Goal: Transaction & Acquisition: Register for event/course

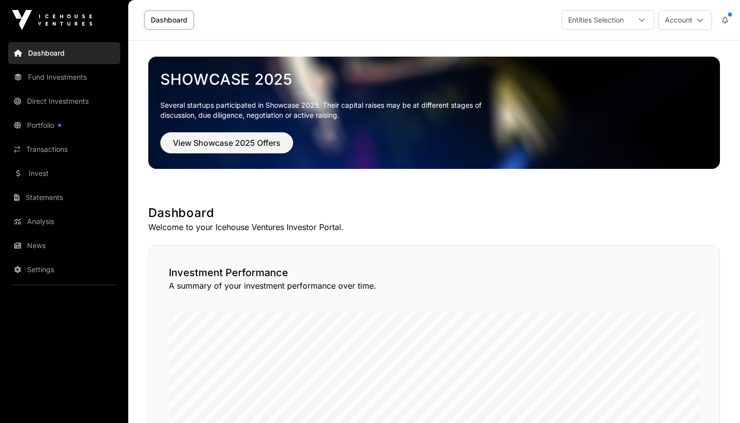
click at [59, 173] on link "Invest" at bounding box center [64, 173] width 112 height 22
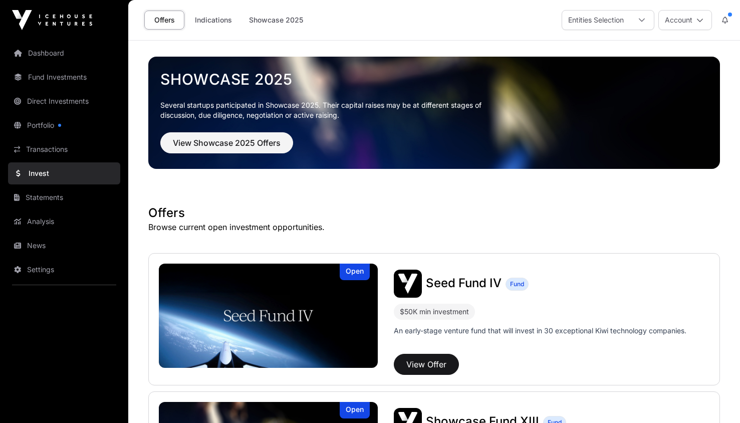
click at [65, 55] on link "Dashboard" at bounding box center [64, 53] width 112 height 22
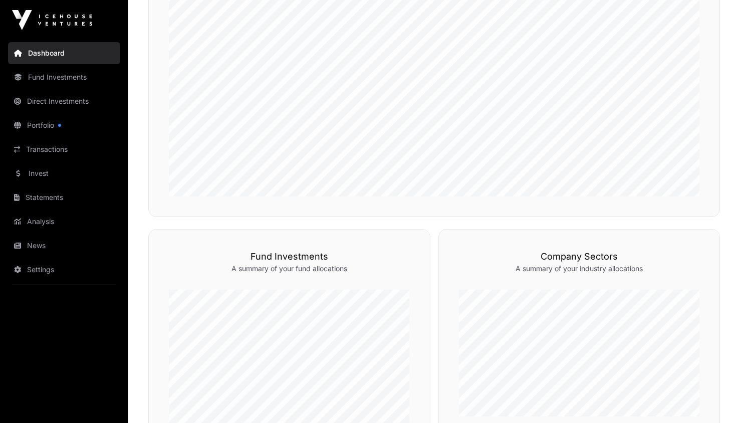
scroll to position [326, 0]
click at [50, 174] on link "Invest" at bounding box center [64, 173] width 112 height 22
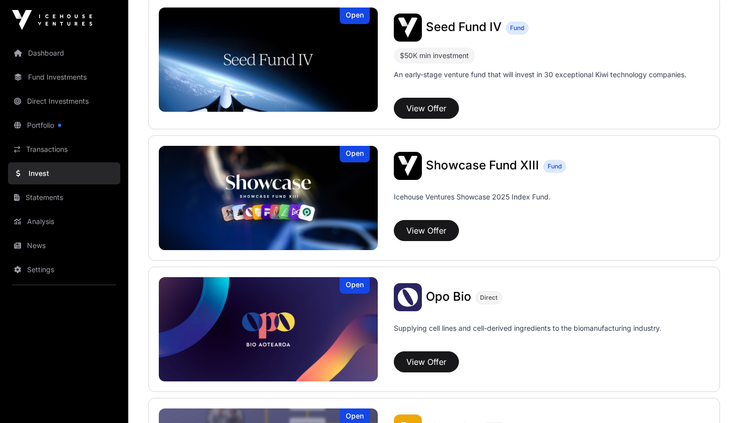
scroll to position [252, 0]
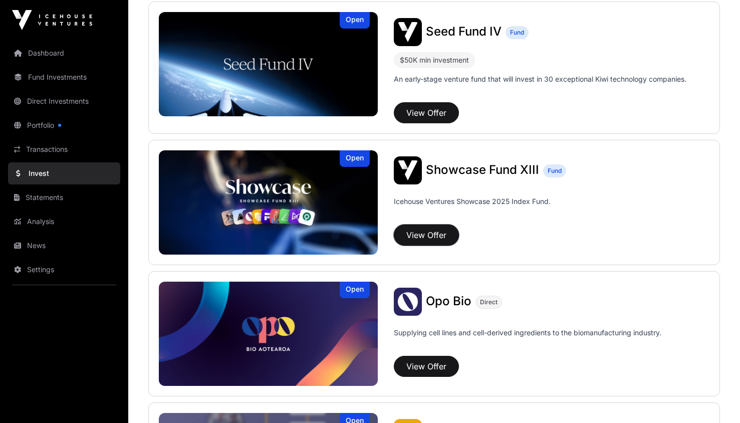
click at [431, 235] on button "View Offer" at bounding box center [426, 235] width 65 height 21
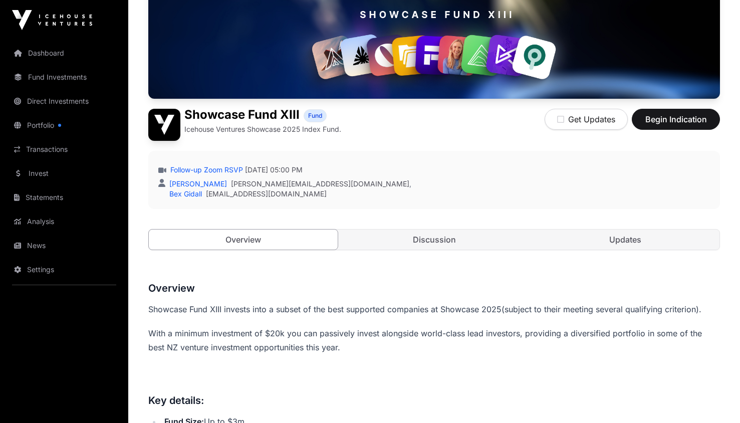
scroll to position [143, 0]
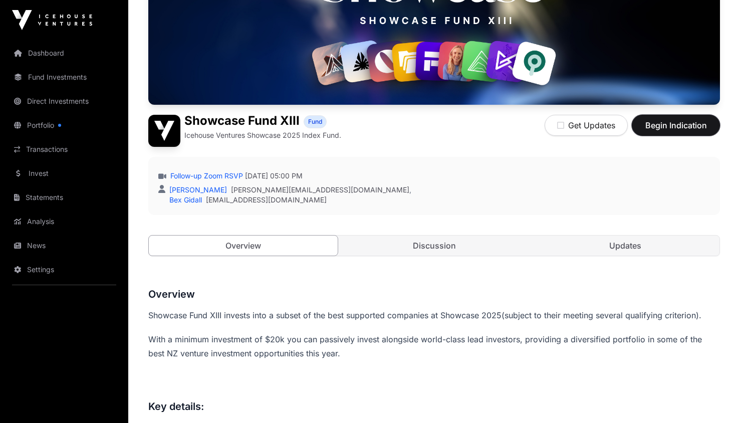
click at [680, 129] on span "Begin Indication" at bounding box center [676, 125] width 63 height 12
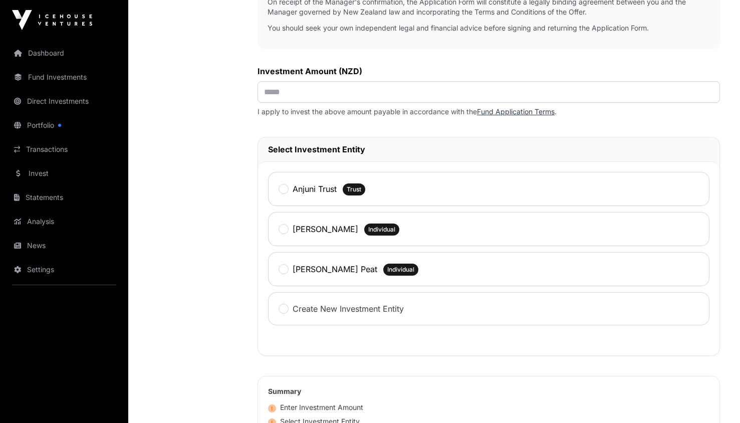
scroll to position [391, 0]
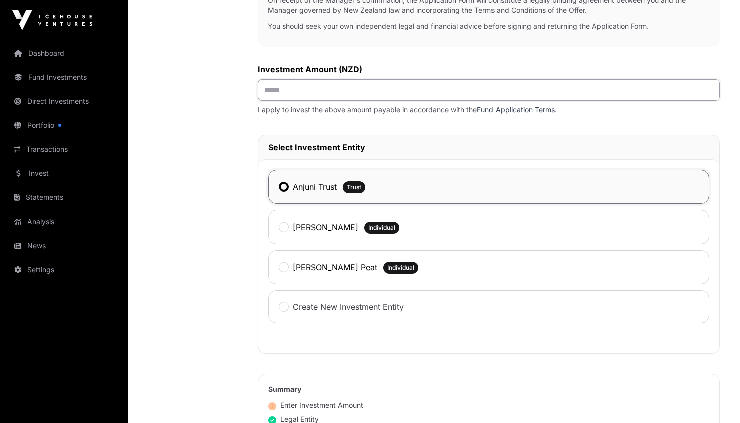
click at [285, 92] on input "text" at bounding box center [489, 90] width 463 height 22
type input "*******"
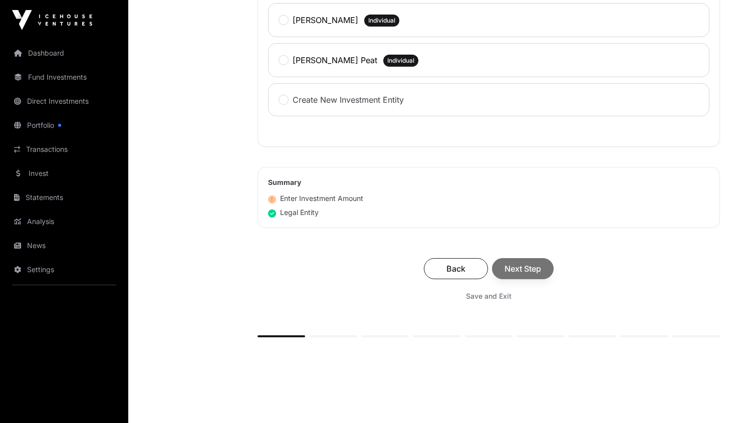
scroll to position [598, 0]
click at [402, 264] on div "Back Next Step" at bounding box center [489, 268] width 443 height 21
click at [530, 267] on span "Next Step" at bounding box center [523, 268] width 37 height 12
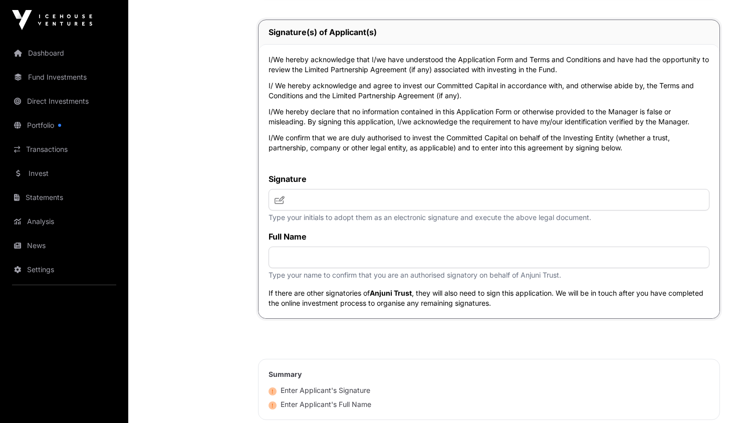
scroll to position [3994, 0]
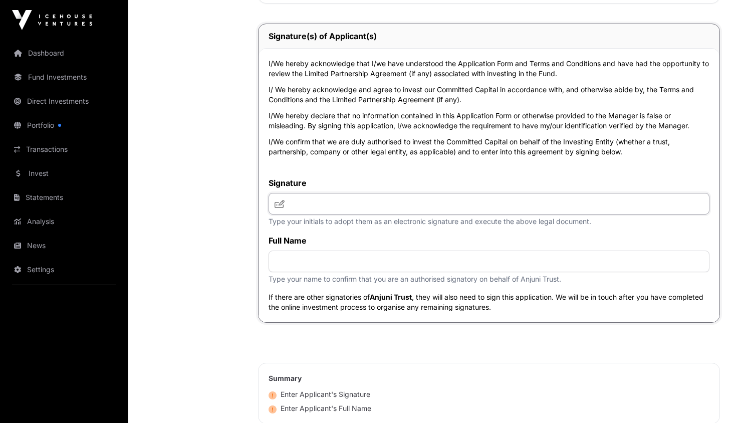
click at [330, 210] on input "text" at bounding box center [489, 204] width 441 height 22
type input "**"
click at [306, 272] on input "text" at bounding box center [489, 262] width 441 height 22
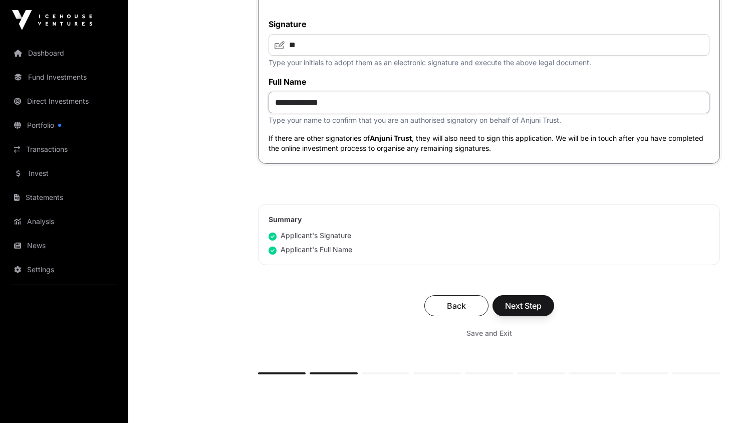
scroll to position [4153, 0]
type input "**********"
click at [523, 311] on span "Next Step" at bounding box center [523, 305] width 37 height 12
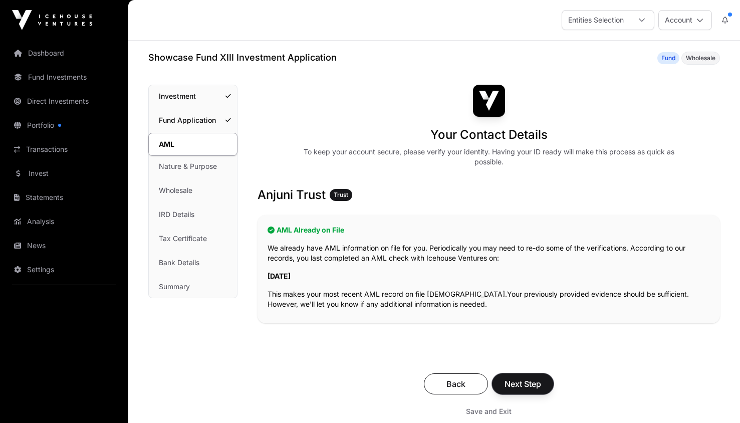
click at [523, 380] on span "Next Step" at bounding box center [523, 384] width 37 height 12
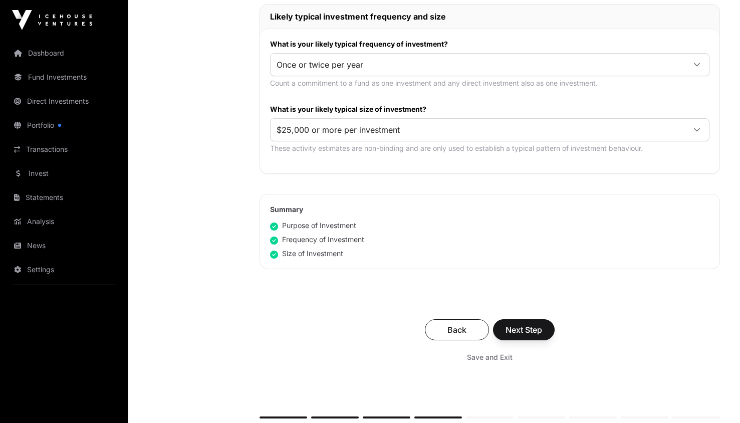
scroll to position [516, 0]
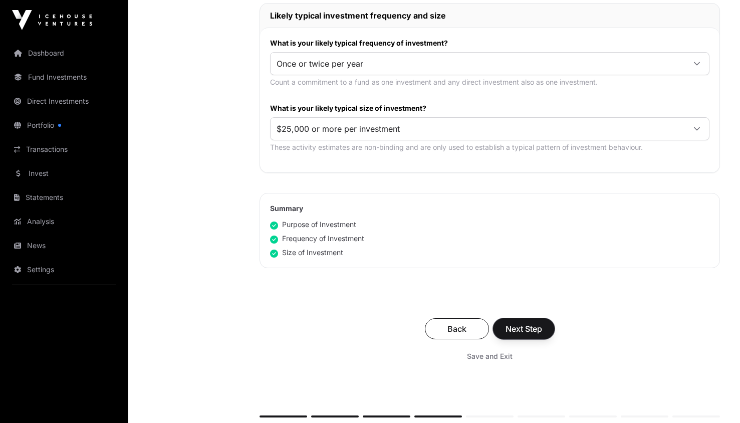
click at [527, 326] on span "Next Step" at bounding box center [524, 329] width 37 height 12
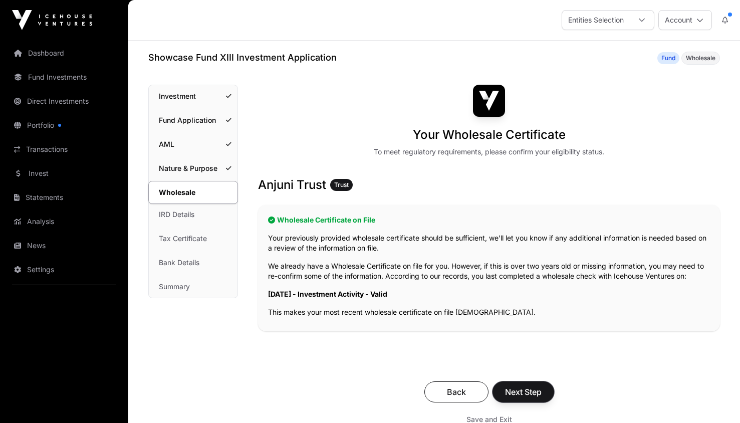
click at [528, 389] on span "Next Step" at bounding box center [523, 392] width 37 height 12
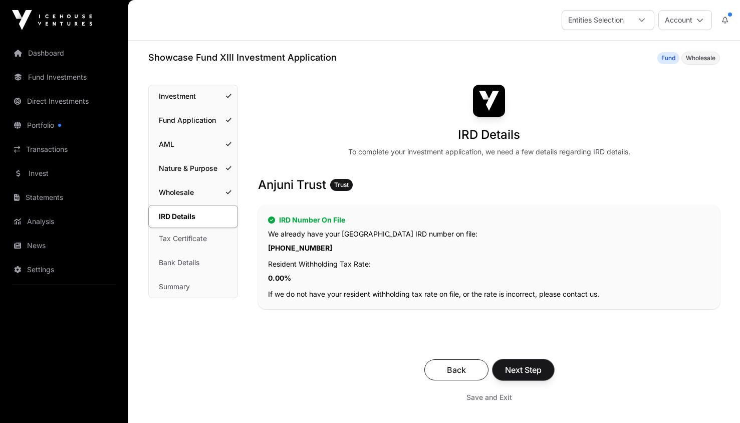
click at [528, 369] on span "Next Step" at bounding box center [523, 370] width 37 height 12
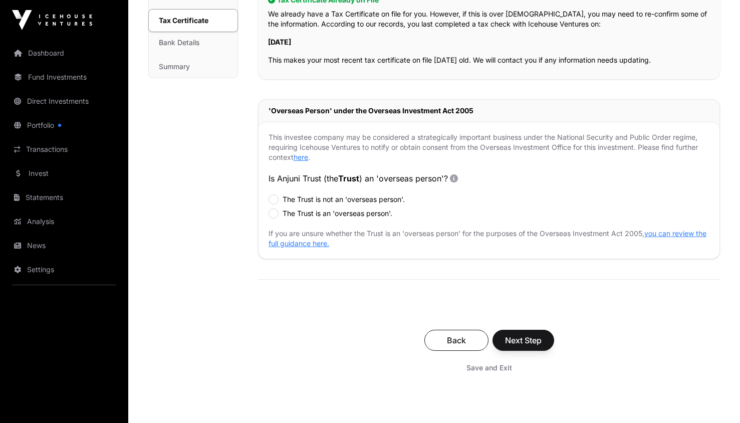
scroll to position [222, 0]
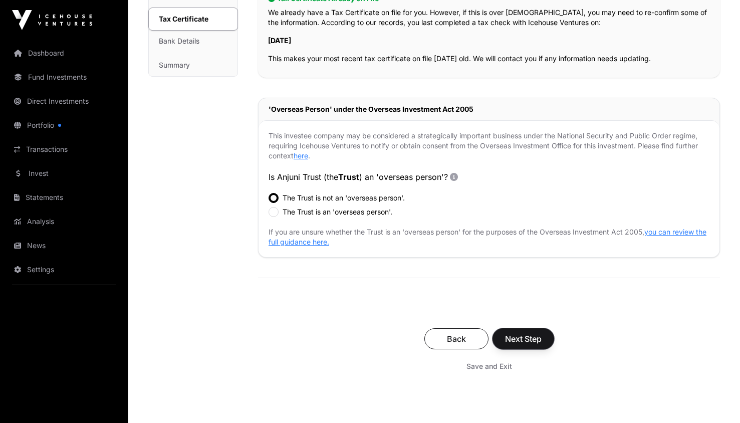
click at [524, 338] on span "Next Step" at bounding box center [523, 339] width 37 height 12
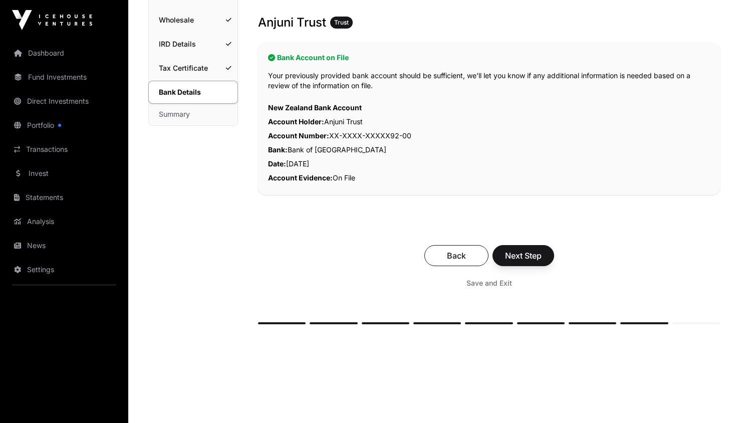
scroll to position [173, 0]
click at [532, 261] on span "Next Step" at bounding box center [523, 255] width 37 height 12
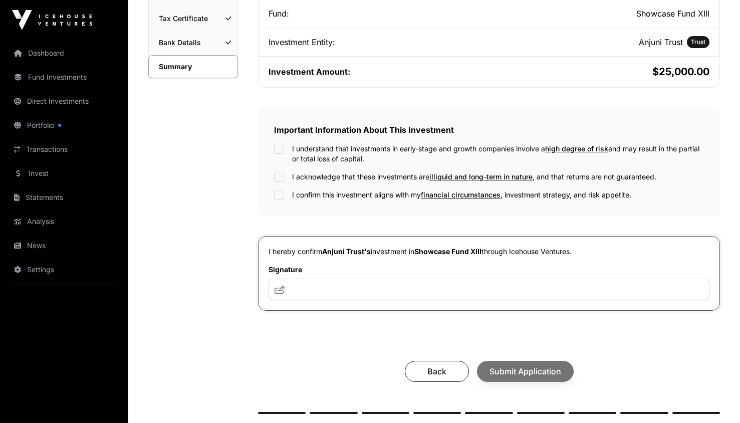
scroll to position [223, 0]
click at [340, 287] on input "text" at bounding box center [489, 289] width 441 height 22
type input "**"
click at [514, 367] on span "Submit Application" at bounding box center [526, 371] width 72 height 12
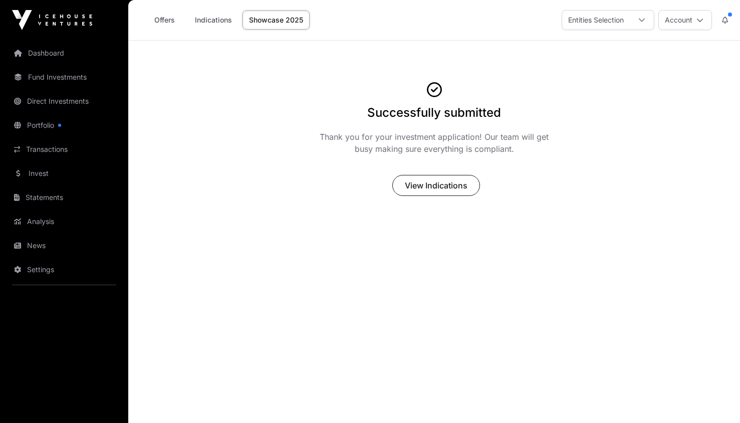
click at [37, 171] on link "Invest" at bounding box center [64, 173] width 112 height 22
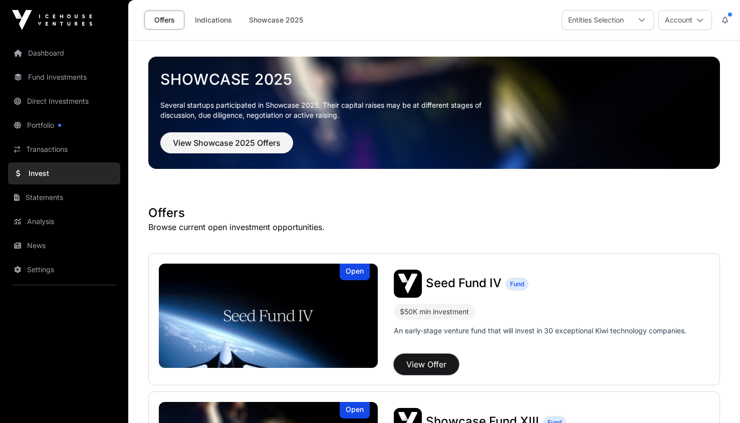
click at [436, 359] on button "View Offer" at bounding box center [426, 364] width 65 height 21
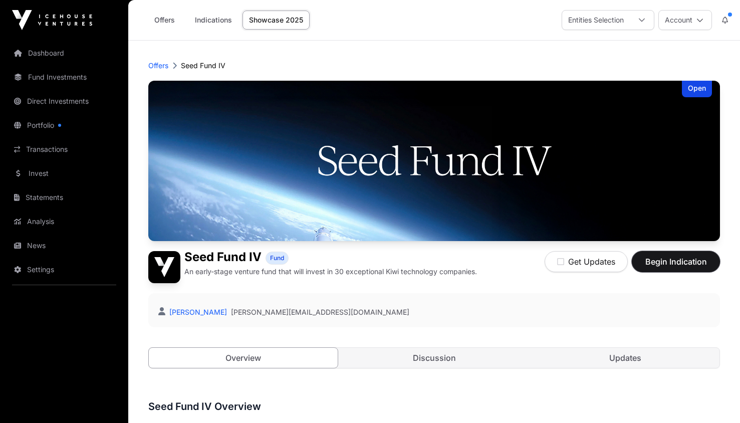
click at [674, 261] on span "Begin Indication" at bounding box center [676, 262] width 63 height 12
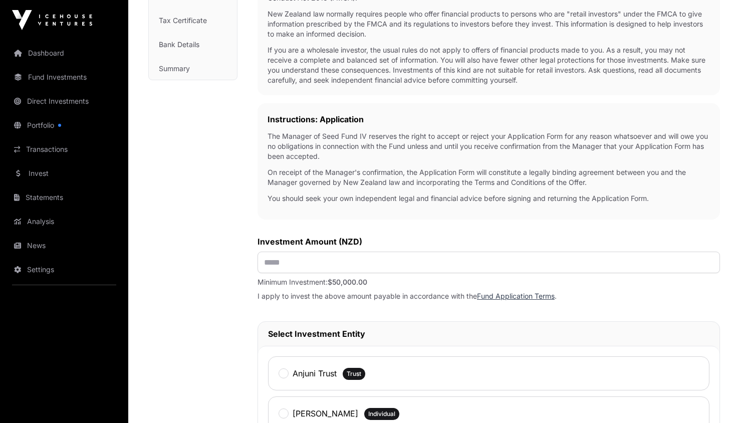
scroll to position [219, 0]
click at [269, 263] on input "text" at bounding box center [489, 262] width 463 height 22
type input "********"
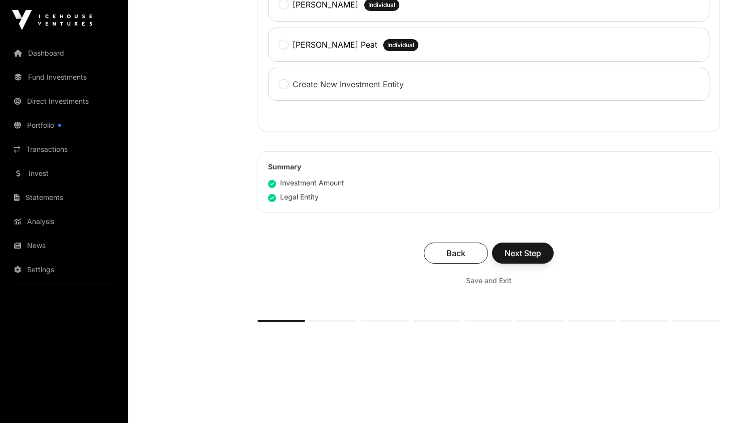
scroll to position [651, 0]
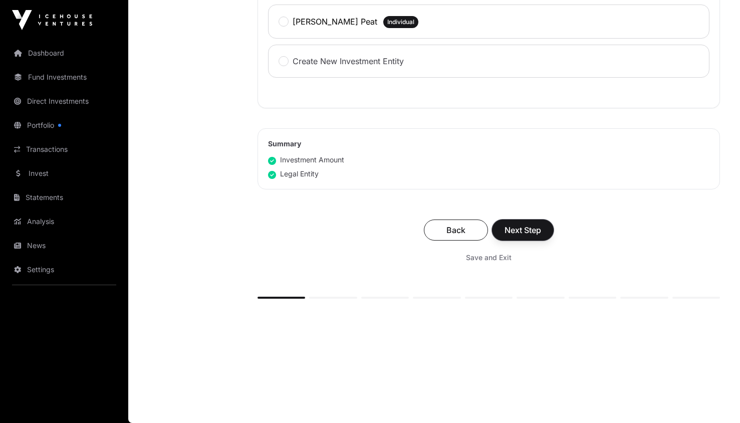
click at [525, 226] on span "Next Step" at bounding box center [523, 230] width 37 height 12
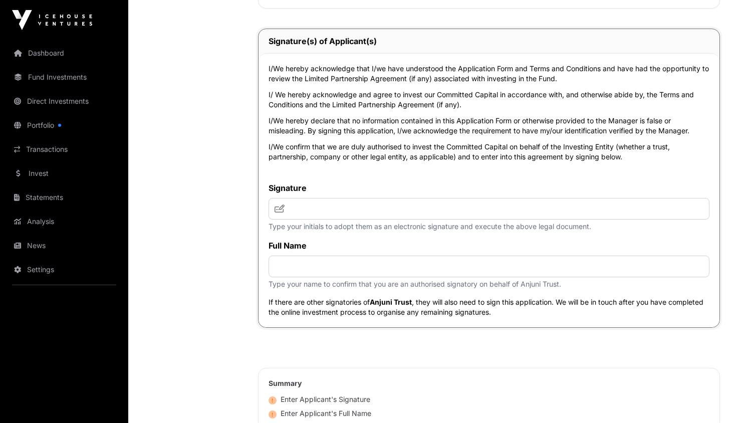
scroll to position [2480, 0]
click at [333, 220] on input "text" at bounding box center [489, 209] width 441 height 22
type input "**"
type input "**********"
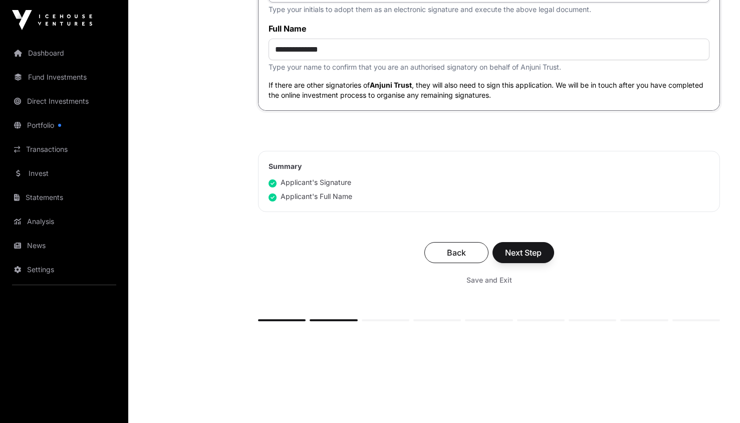
scroll to position [2698, 0]
click at [528, 258] on span "Next Step" at bounding box center [523, 252] width 37 height 12
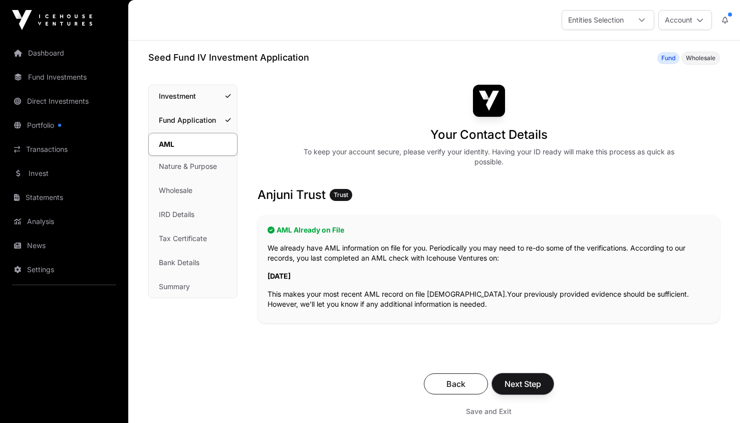
click at [531, 383] on span "Next Step" at bounding box center [523, 384] width 37 height 12
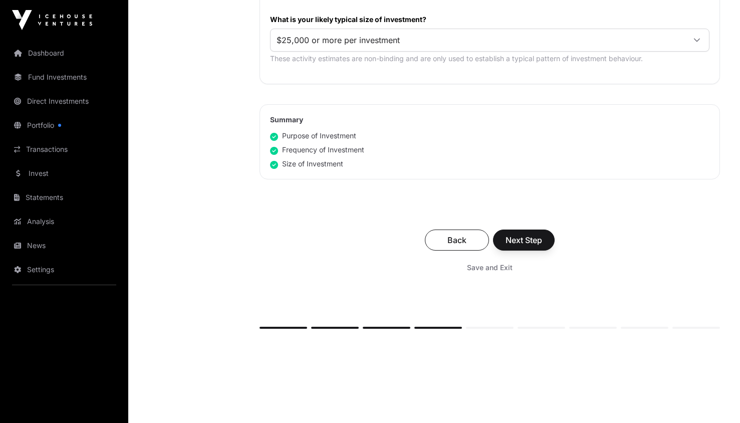
scroll to position [606, 0]
click at [522, 236] on span "Next Step" at bounding box center [524, 239] width 37 height 12
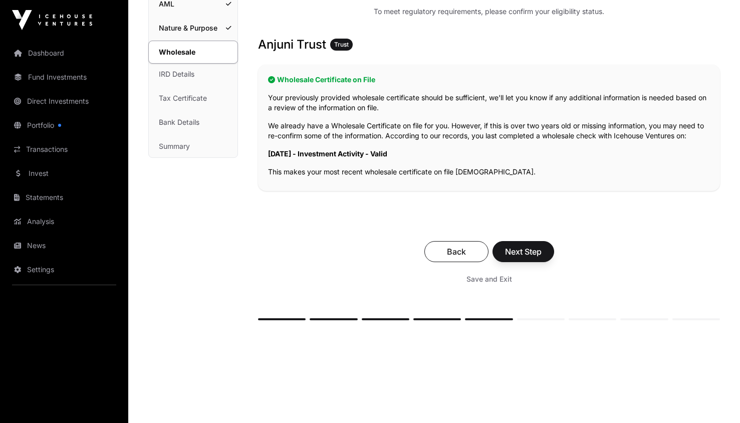
scroll to position [162, 0]
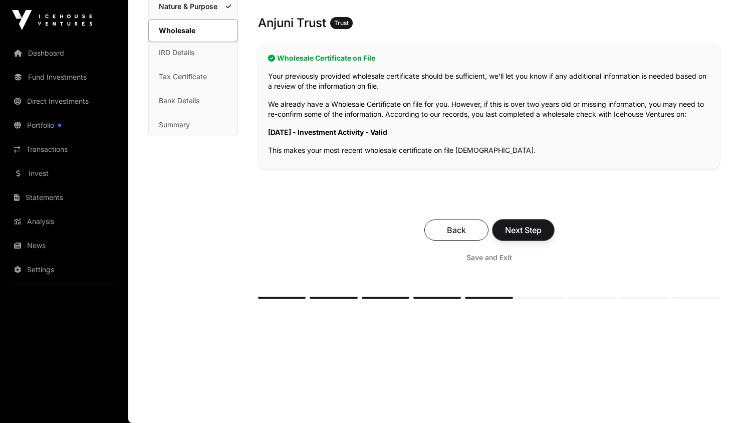
click at [532, 232] on span "Next Step" at bounding box center [523, 230] width 37 height 12
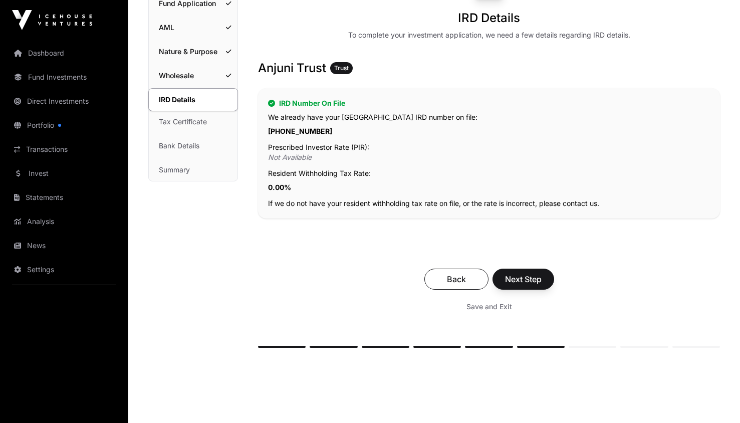
scroll to position [123, 0]
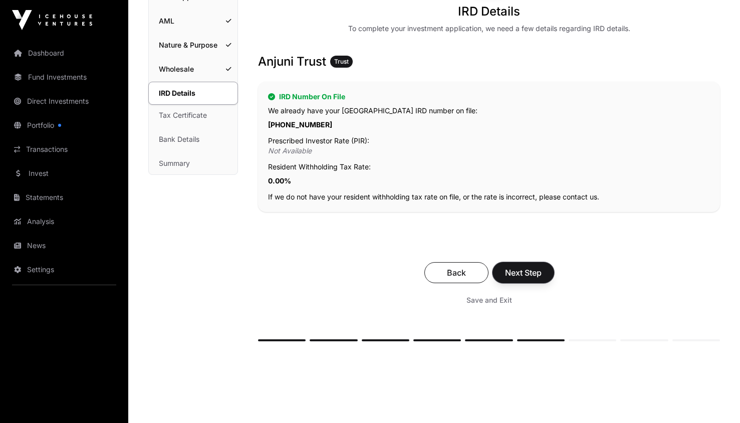
click at [521, 270] on span "Next Step" at bounding box center [523, 273] width 37 height 12
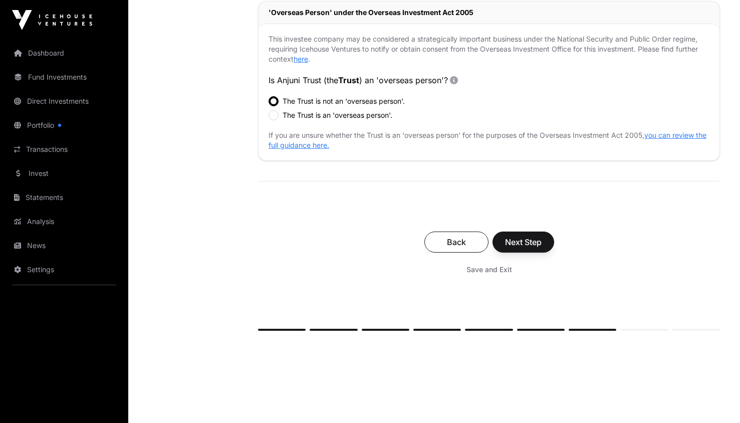
scroll to position [350, 0]
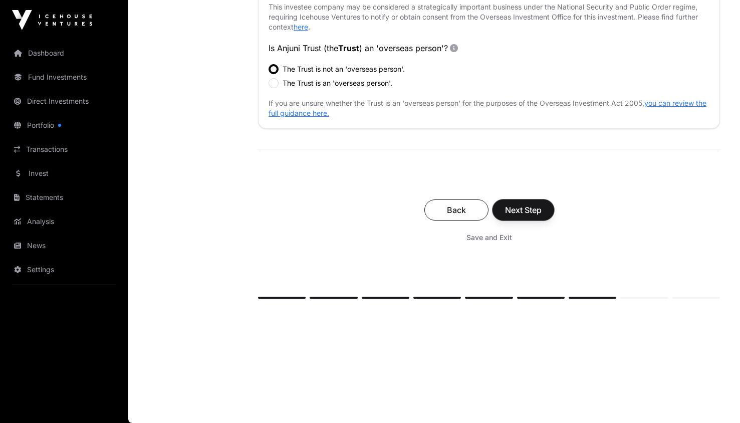
click at [533, 209] on span "Next Step" at bounding box center [523, 210] width 37 height 12
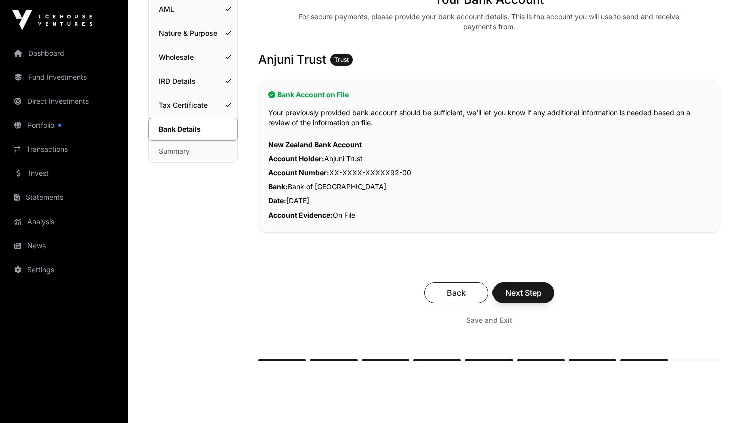
scroll to position [198, 0]
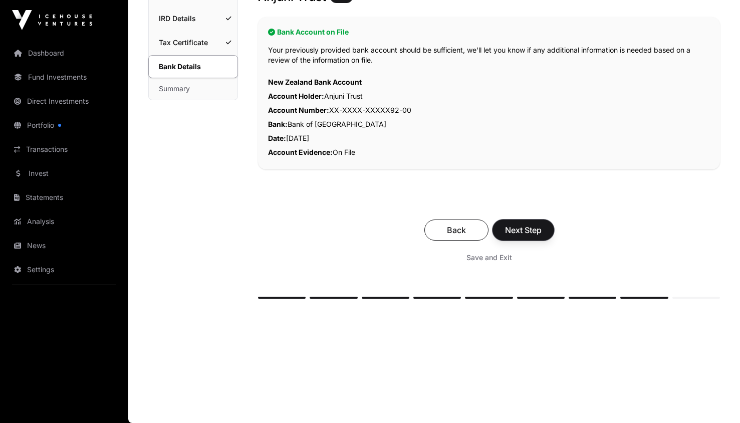
click at [529, 222] on button "Next Step" at bounding box center [524, 230] width 62 height 21
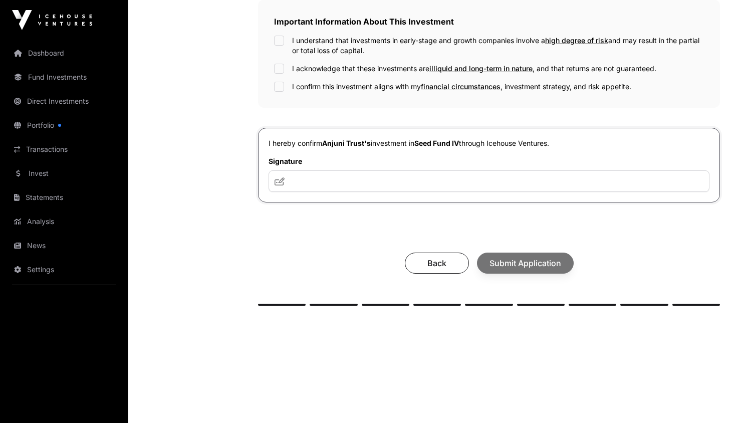
scroll to position [338, 0]
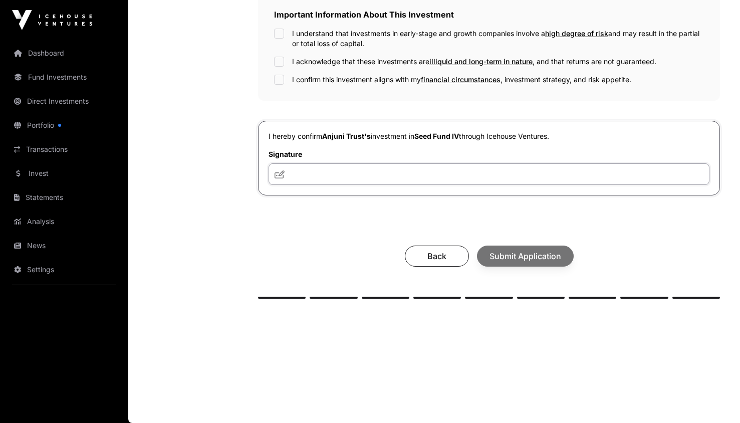
click at [389, 177] on input "text" at bounding box center [489, 174] width 441 height 22
type input "**"
click at [518, 257] on div "Back Submit Application" at bounding box center [489, 256] width 442 height 21
click at [452, 281] on div "Your investment summary Take a moment to check your investment documents and co…" at bounding box center [489, 22] width 462 height 551
click at [519, 249] on button "Submit Application" at bounding box center [525, 256] width 97 height 21
